Goal: Obtain resource: Obtain resource

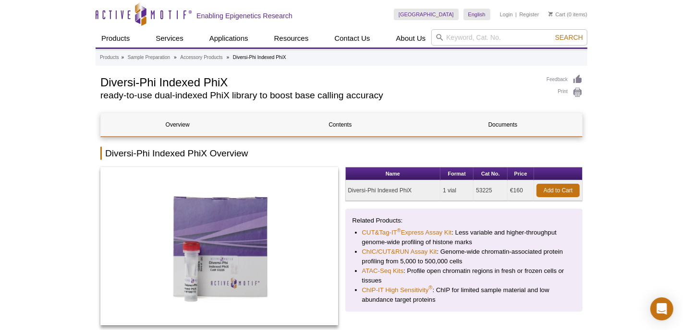
scroll to position [101, 0]
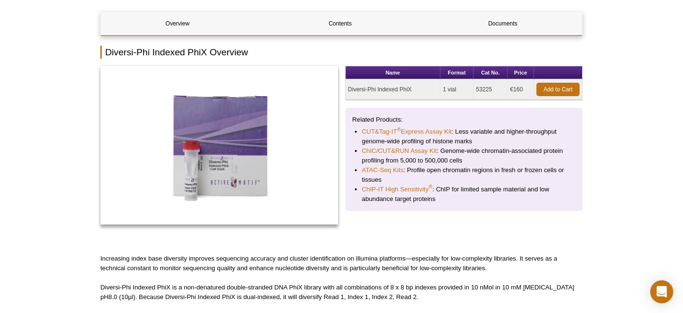
drag, startPoint x: 60, startPoint y: 244, endPoint x: 60, endPoint y: 261, distance: 17.3
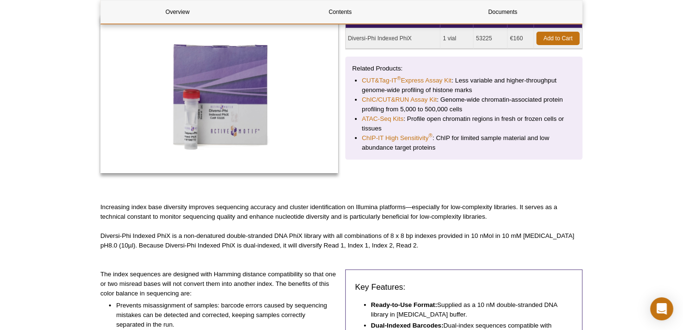
click at [380, 246] on p "Diversi-Phi Indexed PhiX is a non-denatured double-stranded DNA PhiX library wi…" at bounding box center [341, 240] width 482 height 19
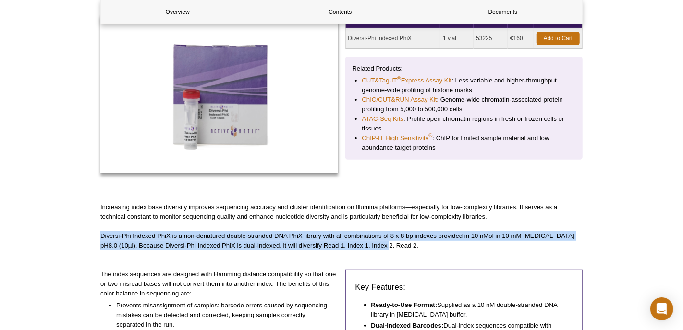
drag, startPoint x: 380, startPoint y: 246, endPoint x: 101, endPoint y: 233, distance: 278.7
click at [101, 233] on p "Diversi-Phi Indexed PhiX is a non-denatured double-stranded DNA PhiX library wi…" at bounding box center [341, 240] width 482 height 19
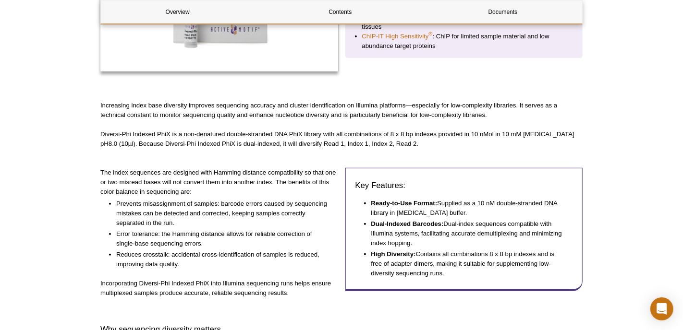
click at [613, 262] on div "Active Motif Logo Enabling Epigenetics Research 0 Search Skip to content Active…" at bounding box center [341, 280] width 683 height 1066
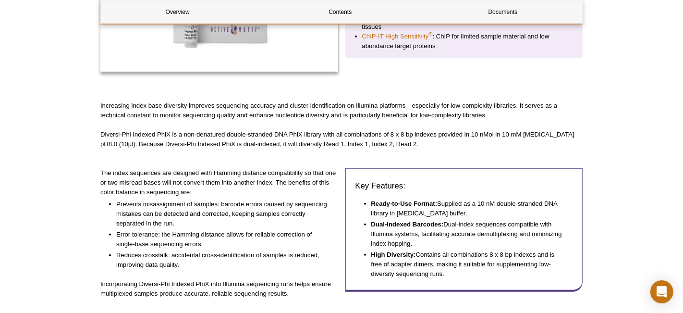
click at [468, 168] on div "Overview Contents Documents Diversi-Phi Indexed PhiX Overview Name Format Cat N…" at bounding box center [341, 269] width 482 height 820
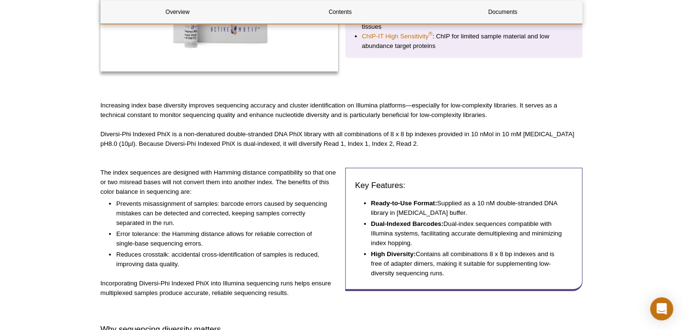
click at [297, 258] on li "Reduces crosstalk: accidental cross-identification of samples is reduced, impro…" at bounding box center [222, 259] width 212 height 19
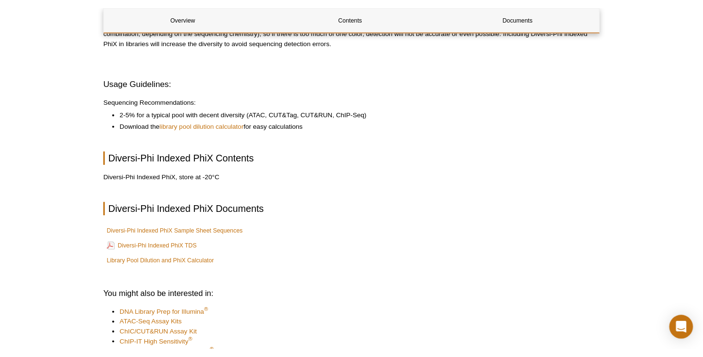
scroll to position [636, 0]
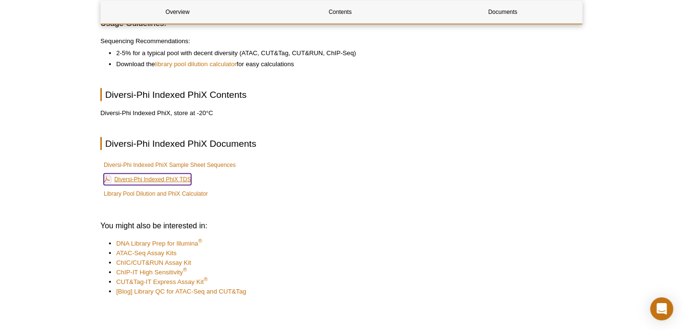
click at [171, 179] on link "Diversi-Phi Indexed PhiX TDS" at bounding box center [147, 180] width 87 height 12
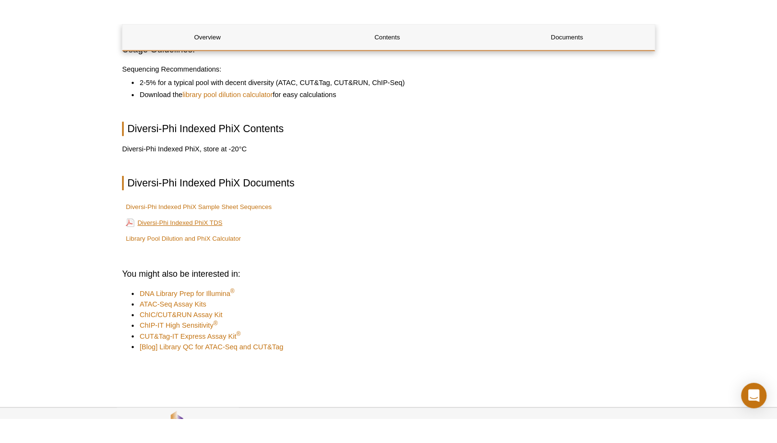
scroll to position [625, 0]
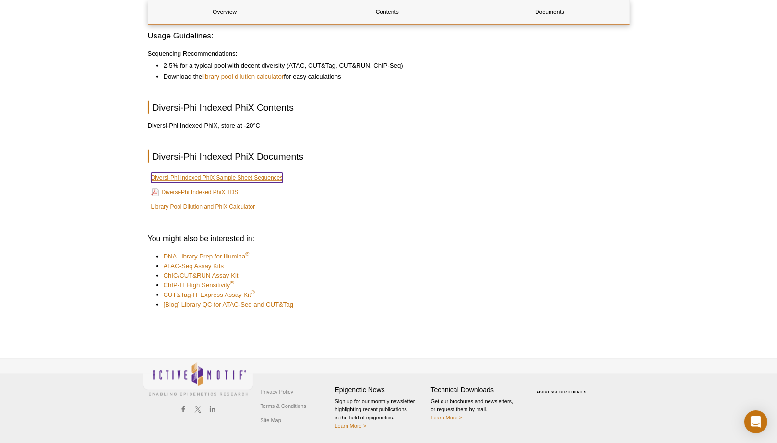
click at [241, 175] on link "Diversi-Phi Indexed PhiX Sample Sheet Sequences" at bounding box center [217, 178] width 132 height 10
